Goal: Navigation & Orientation: Find specific page/section

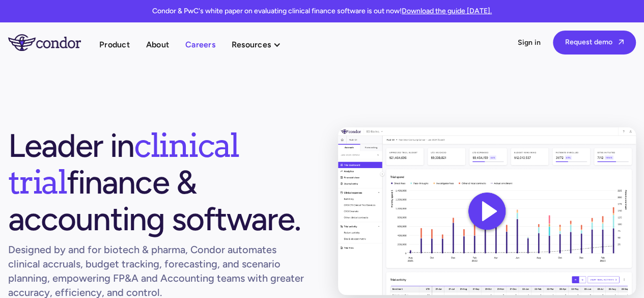
click at [195, 48] on link "Careers" at bounding box center [200, 45] width 30 height 14
click at [200, 45] on link "Careers" at bounding box center [200, 45] width 30 height 14
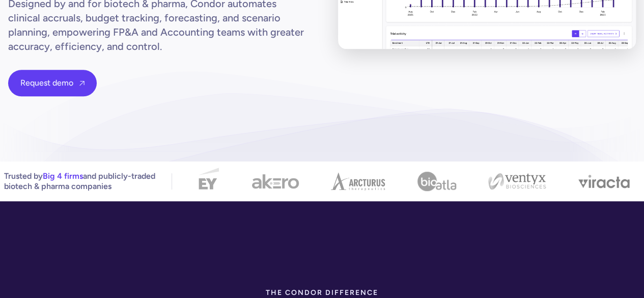
scroll to position [102, 0]
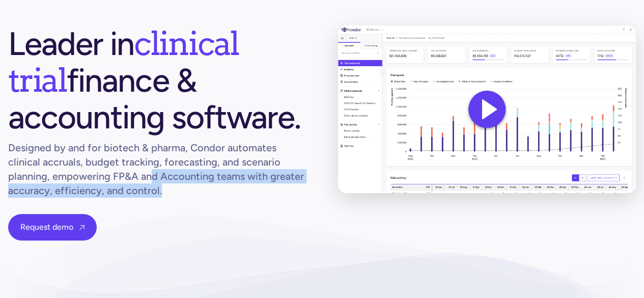
drag, startPoint x: 187, startPoint y: 186, endPoint x: 148, endPoint y: 181, distance: 39.5
click at [148, 181] on h1 "Designed by and for biotech & pharma, Condor automates clinical accruals, budge…" at bounding box center [156, 169] width 297 height 57
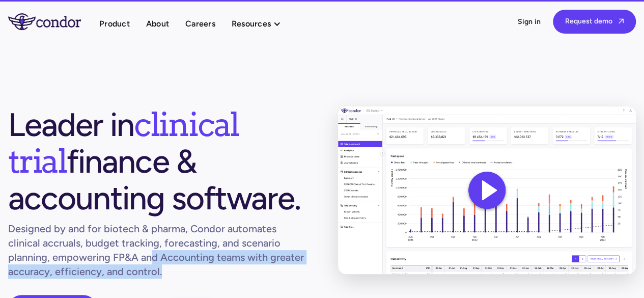
scroll to position [0, 0]
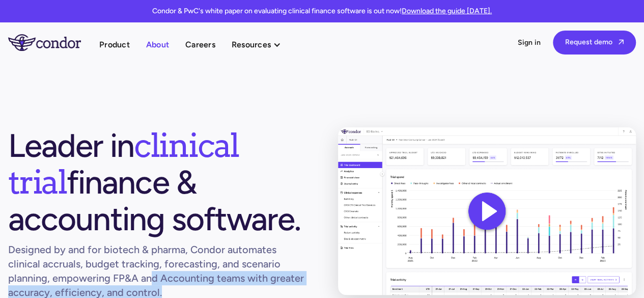
click at [164, 51] on link "About" at bounding box center [157, 45] width 23 height 14
click at [166, 43] on link "About" at bounding box center [157, 45] width 23 height 14
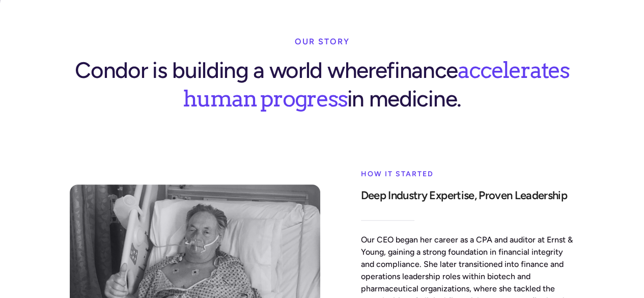
scroll to position [407, 0]
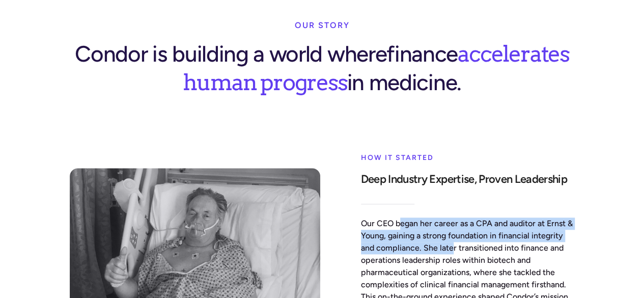
drag, startPoint x: 401, startPoint y: 182, endPoint x: 452, endPoint y: 207, distance: 56.3
click at [452, 217] on p "Our CEO began her career as a CPA and auditor at Ernst & Young, gaining a stron…" at bounding box center [468, 278] width 214 height 122
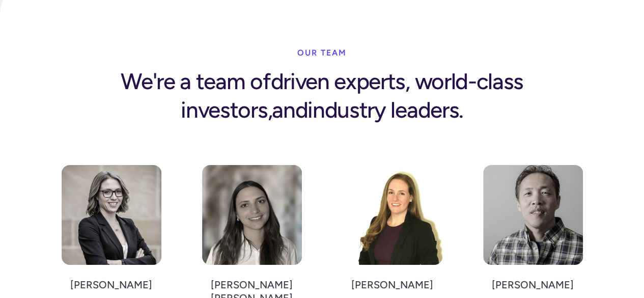
scroll to position [1630, 0]
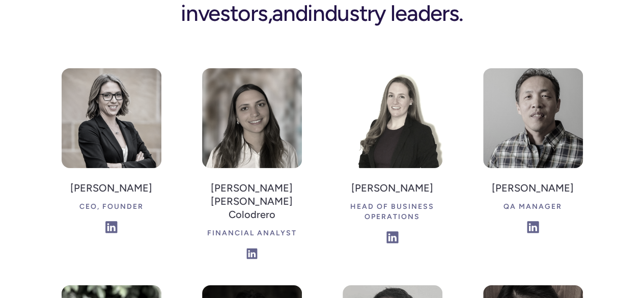
drag, startPoint x: 252, startPoint y: 180, endPoint x: 248, endPoint y: 187, distance: 8.2
click at [248, 248] on img at bounding box center [252, 253] width 11 height 11
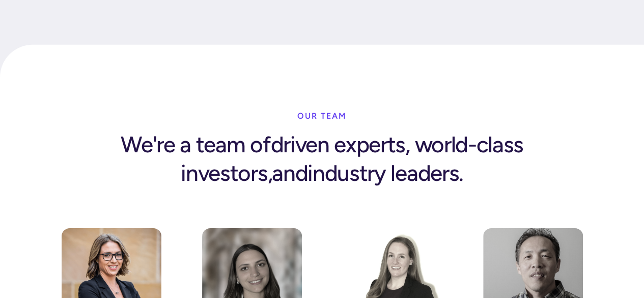
scroll to position [1538, 0]
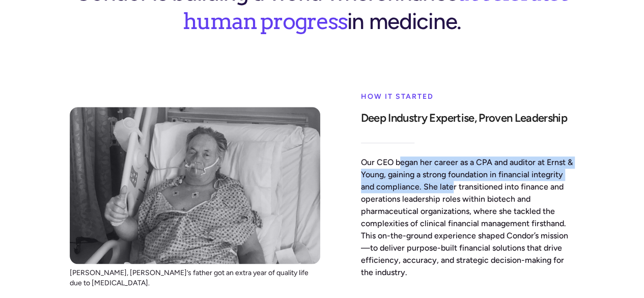
scroll to position [468, 0]
